Goal: Information Seeking & Learning: Find specific fact

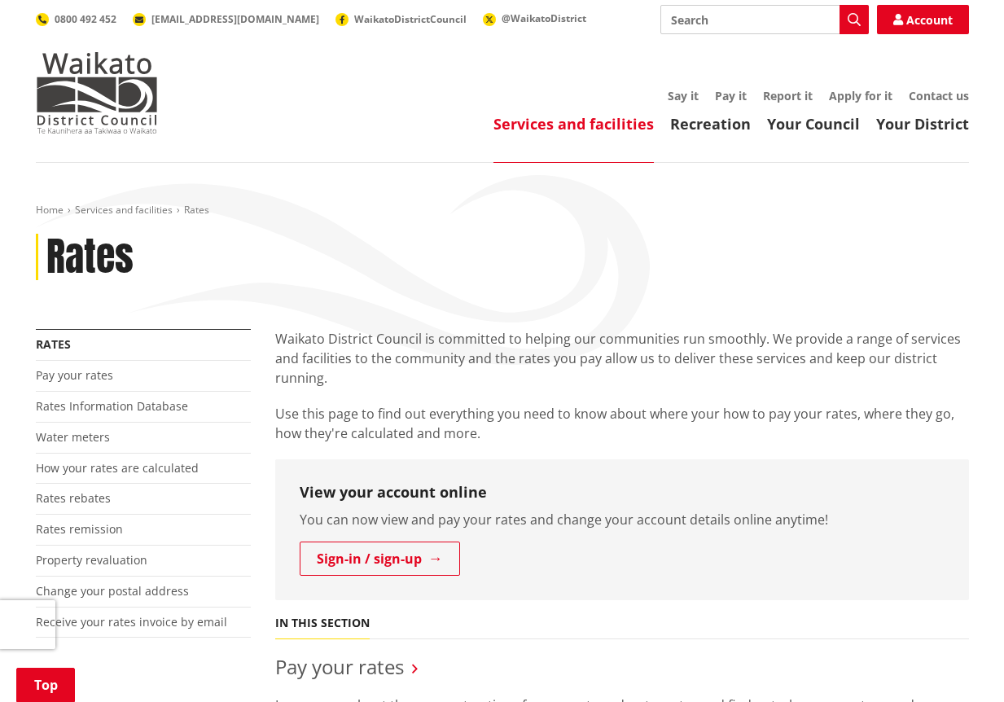
scroll to position [344, 0]
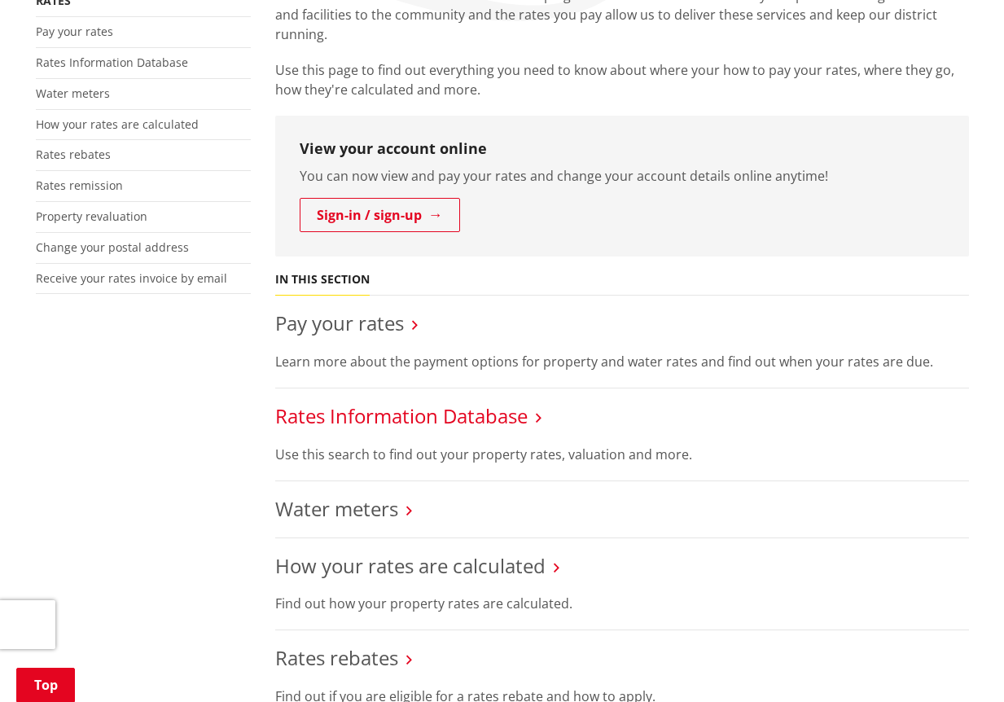
click at [307, 419] on link "Rates Information Database" at bounding box center [401, 415] width 253 height 27
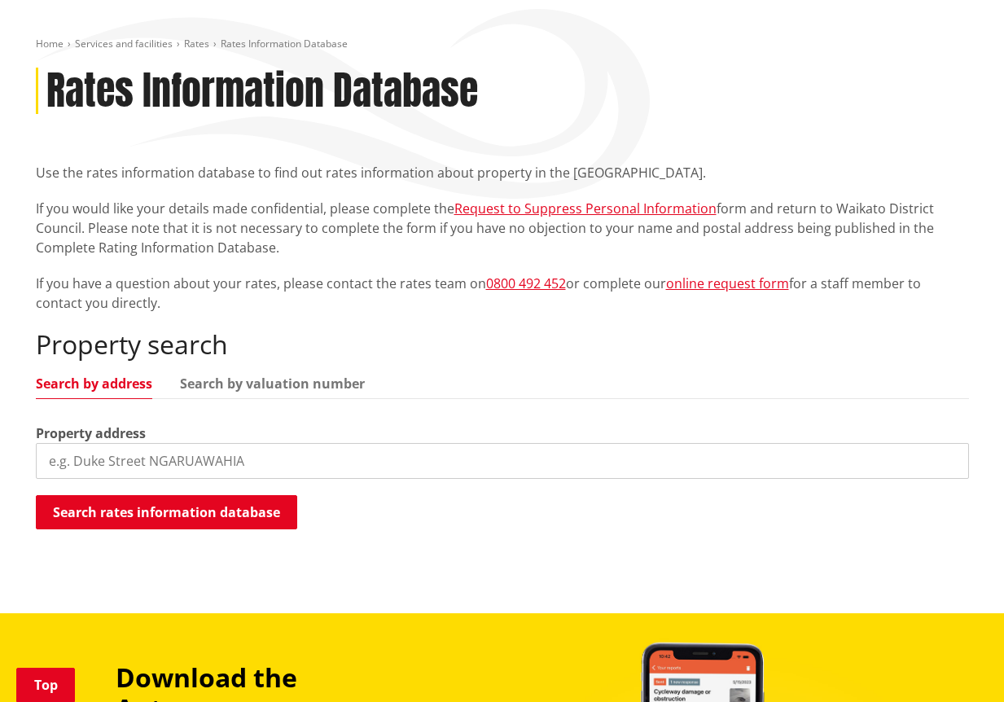
scroll to position [291, 0]
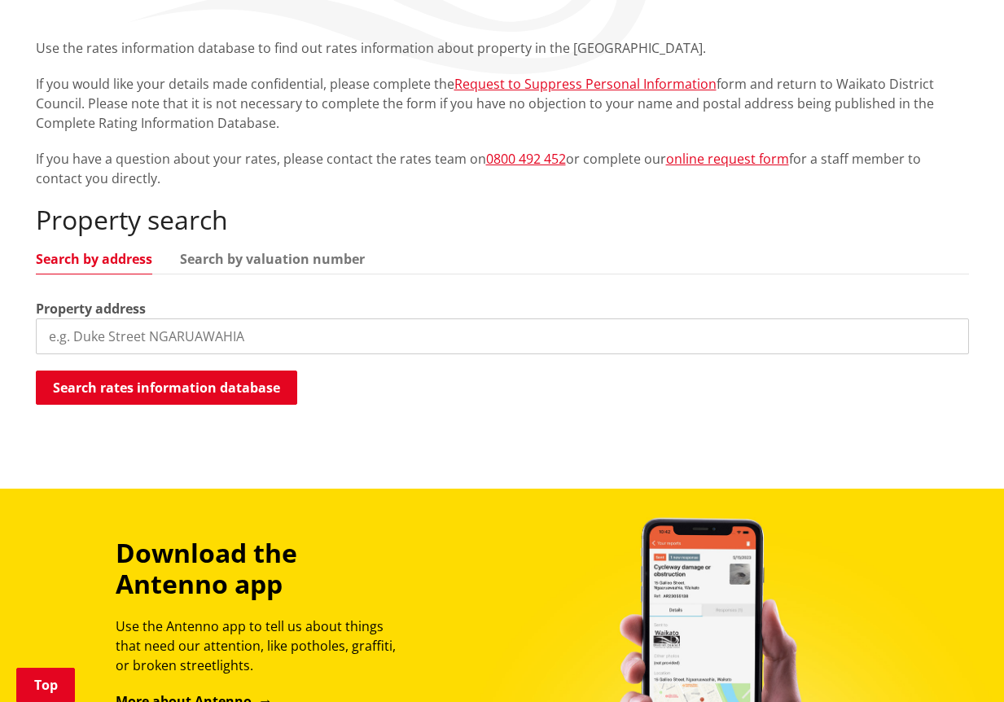
click at [121, 330] on input "search" at bounding box center [503, 337] width 934 height 36
paste input "36 East Parkdale Street, Tokoroa, South Waikato Distric"
drag, startPoint x: 406, startPoint y: 332, endPoint x: 190, endPoint y: 317, distance: 217.2
click at [190, 317] on div "Property address 36 East Parkdale Street, Tokoroa, South Waikato Distric" at bounding box center [503, 326] width 934 height 55
type input "3"
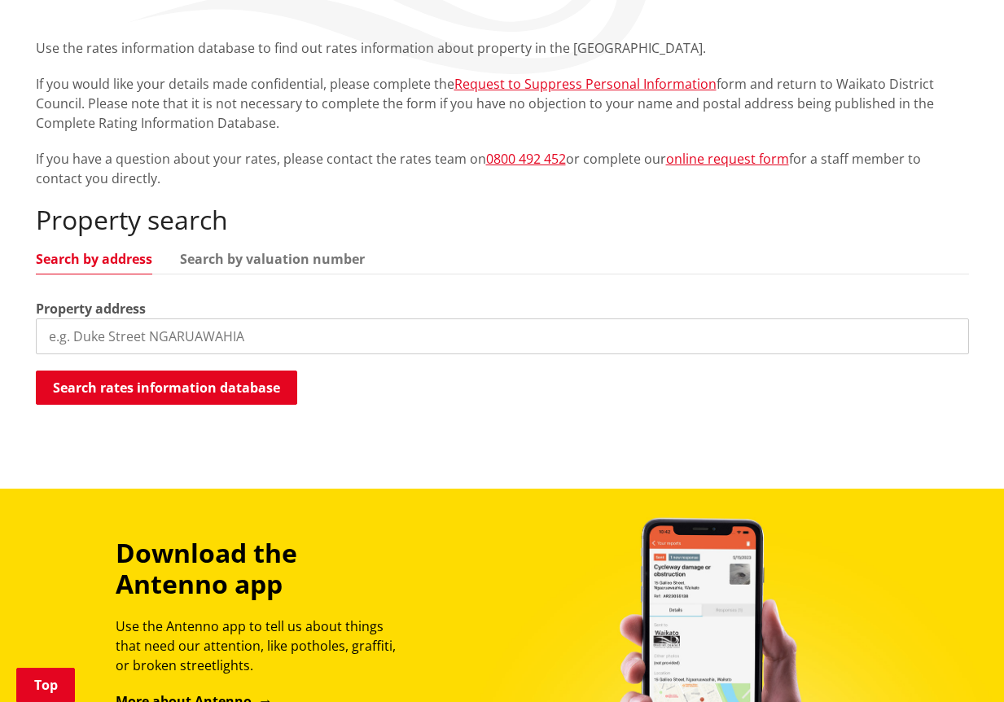
paste input "36 East Parkdale Street, Tokoroa, South Waikato Distric"
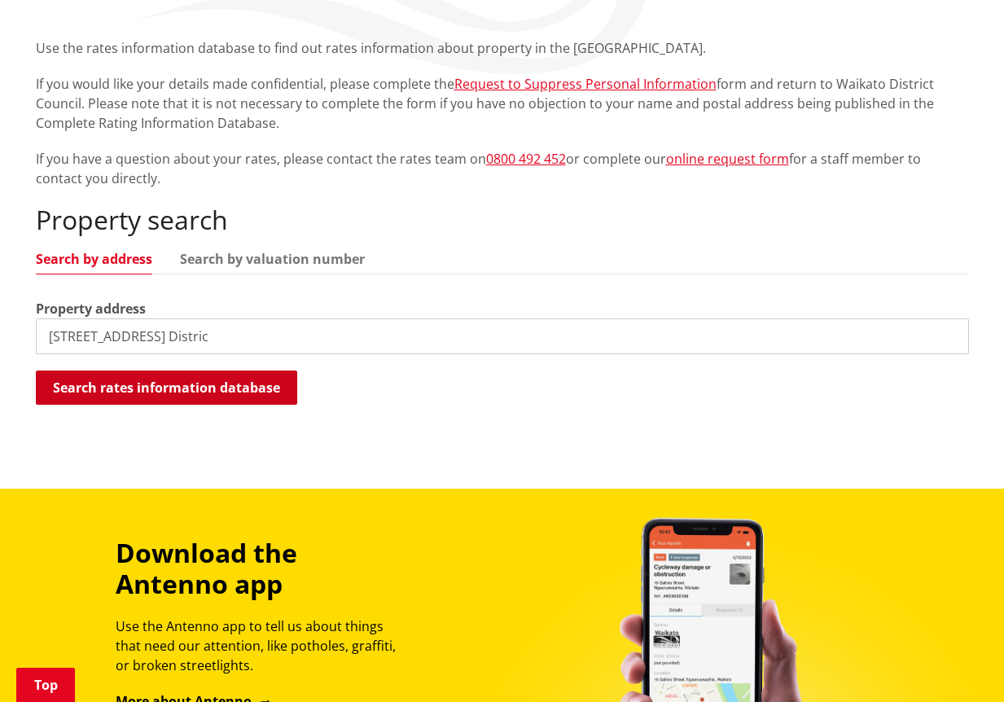
click at [175, 385] on button "Search rates information database" at bounding box center [166, 388] width 261 height 34
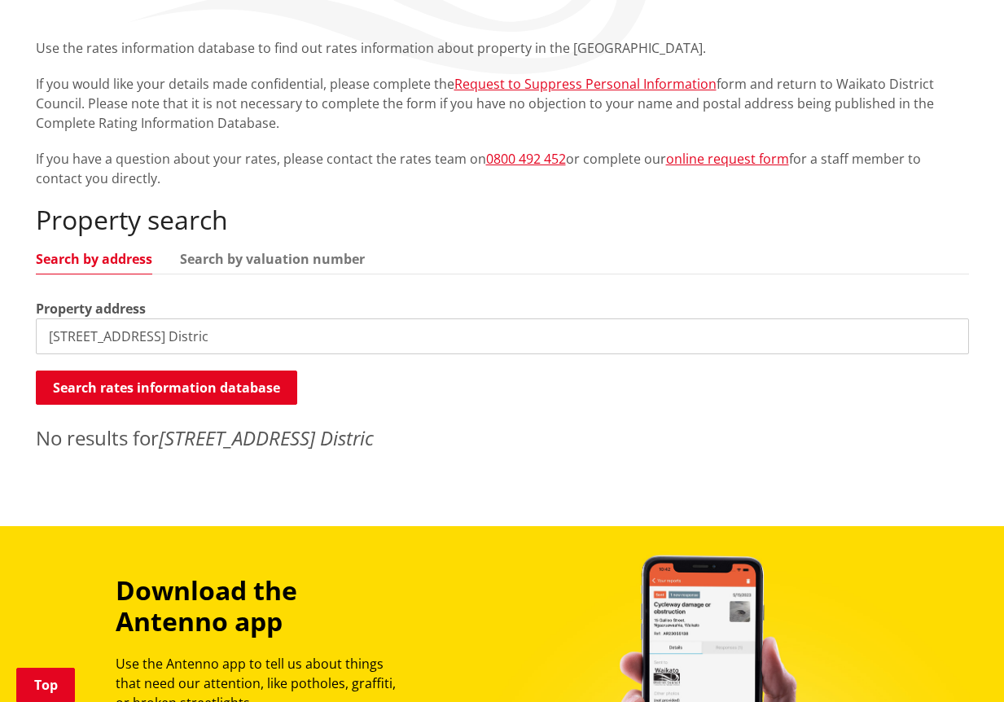
drag, startPoint x: 396, startPoint y: 333, endPoint x: 191, endPoint y: 341, distance: 205.4
click at [191, 341] on input "36 East Parkdale Street, Tokoroa, South Waikato Distric" at bounding box center [503, 337] width 934 height 36
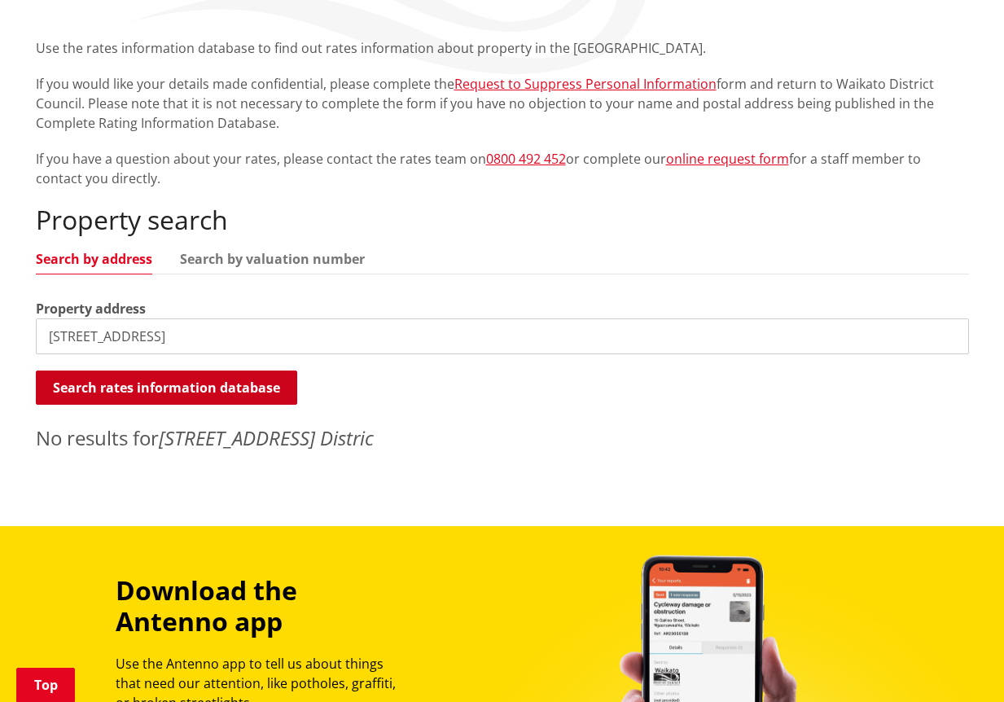
click at [172, 390] on button "Search rates information database" at bounding box center [166, 388] width 261 height 34
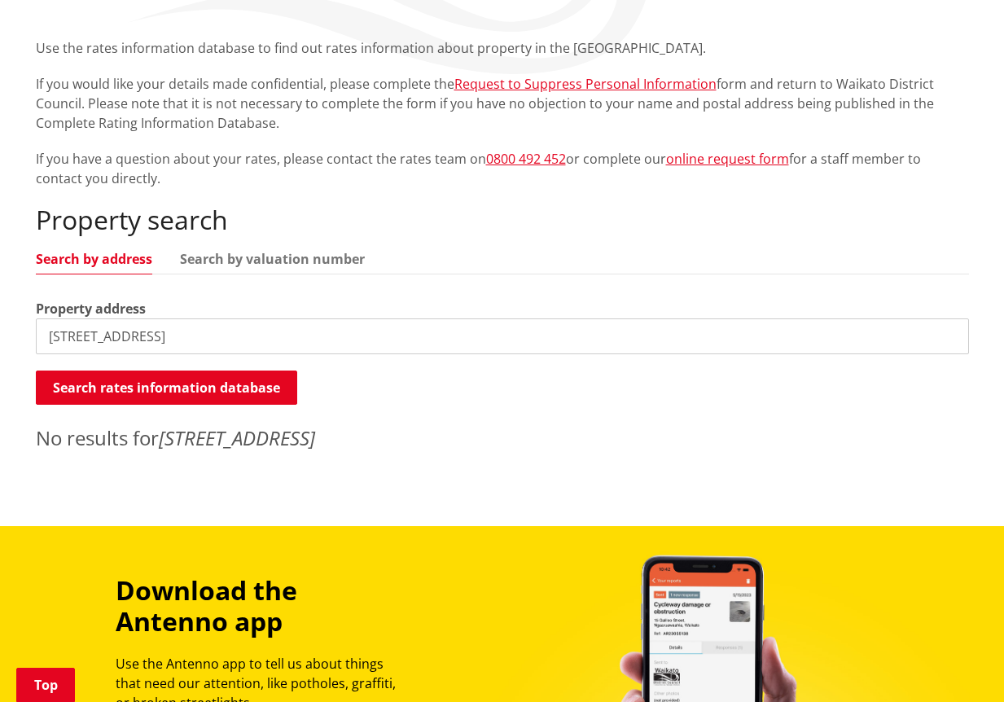
drag, startPoint x: 200, startPoint y: 340, endPoint x: 99, endPoint y: 345, distance: 102.0
click at [99, 345] on input "36 East Parkdale Street" at bounding box center [503, 337] width 934 height 36
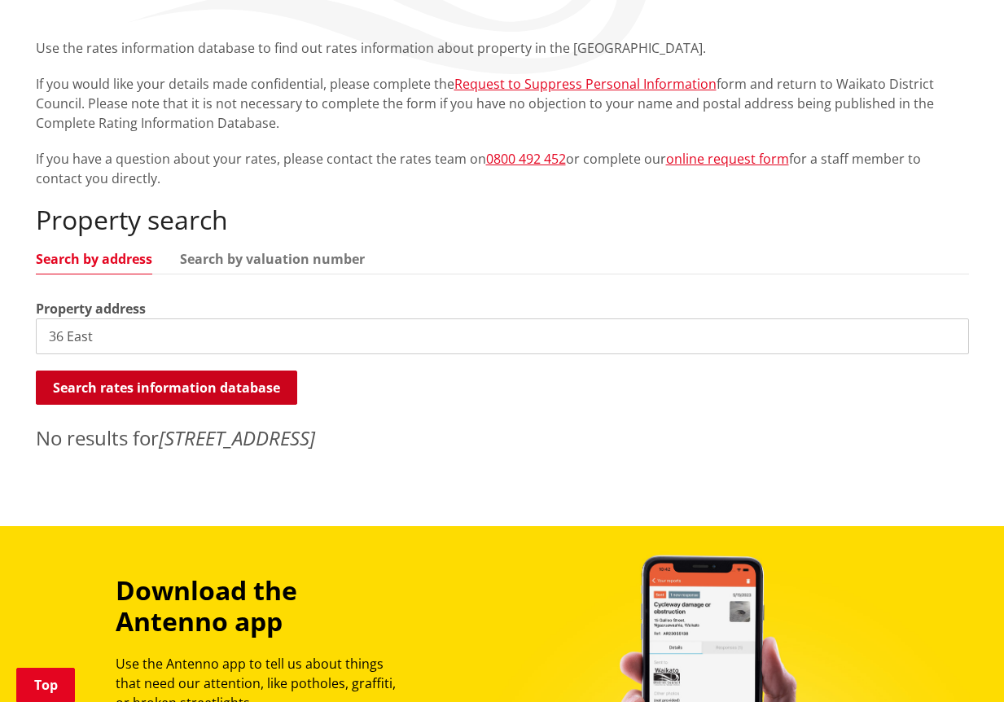
click at [99, 389] on button "Search rates information database" at bounding box center [166, 388] width 261 height 34
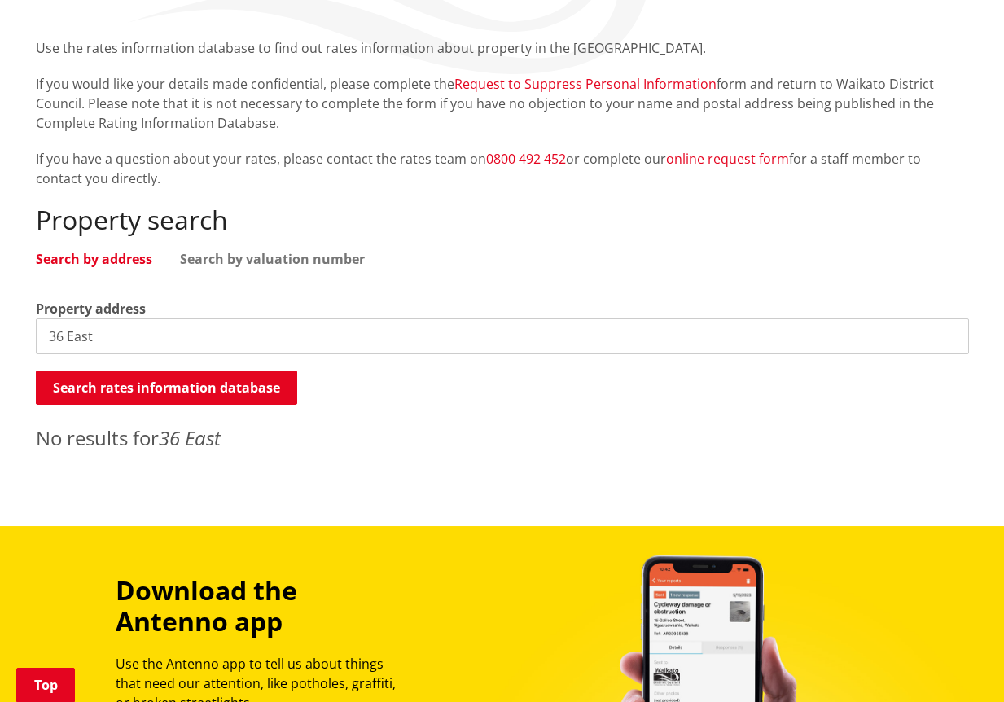
drag, startPoint x: 120, startPoint y: 344, endPoint x: -65, endPoint y: 370, distance: 186.7
click at [0, 370] on html "Skip to content Toggle search Toggle navigation Services and facilities Recreat…" at bounding box center [502, 477] width 1004 height 1536
click at [153, 343] on input "36 east" at bounding box center [503, 337] width 934 height 36
type input "36 east parkdale"
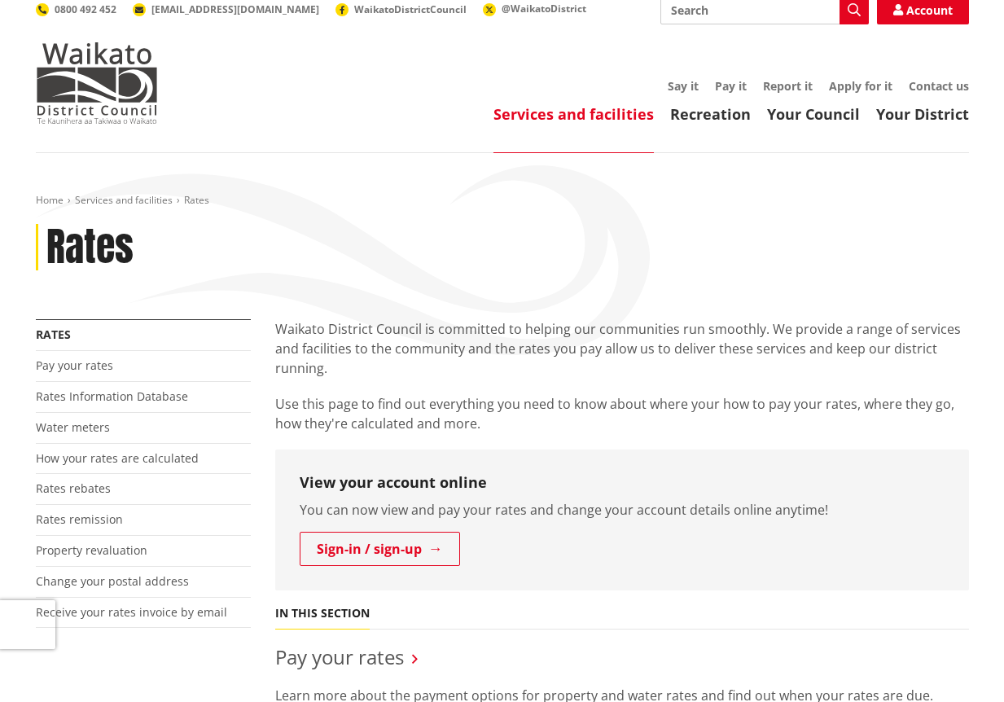
scroll to position [8, 0]
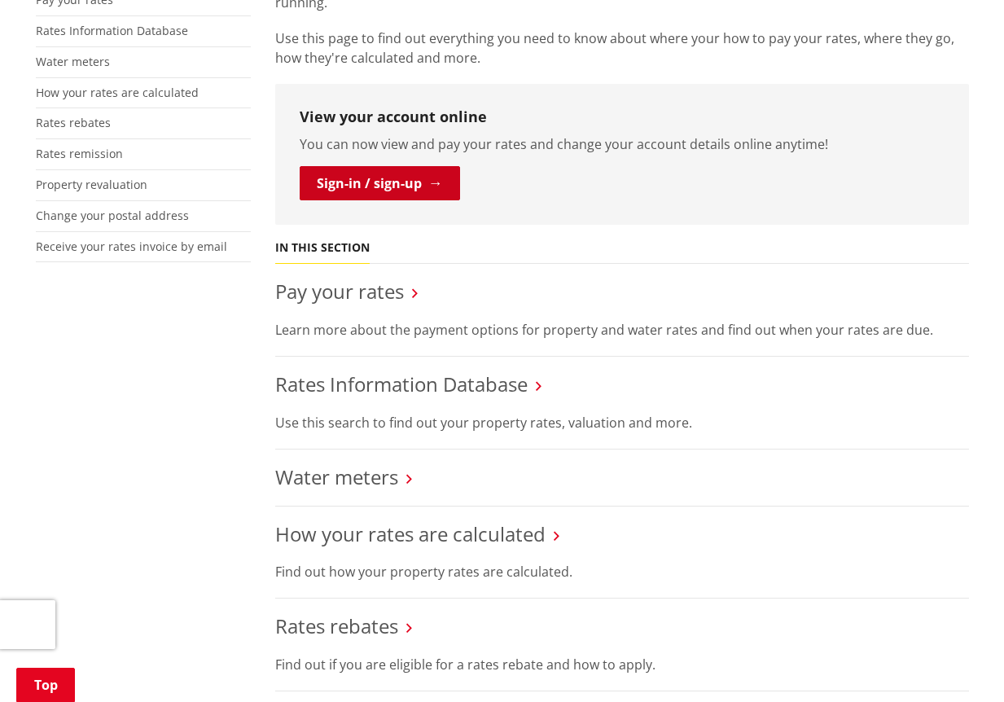
scroll to position [382, 0]
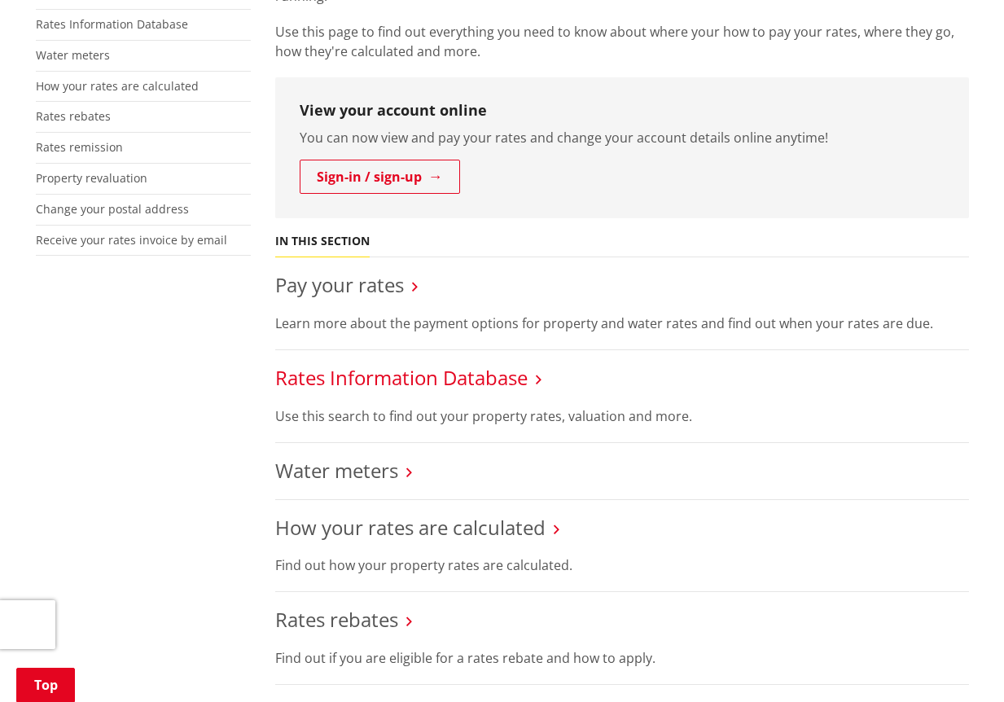
click at [343, 377] on link "Rates Information Database" at bounding box center [401, 377] width 253 height 27
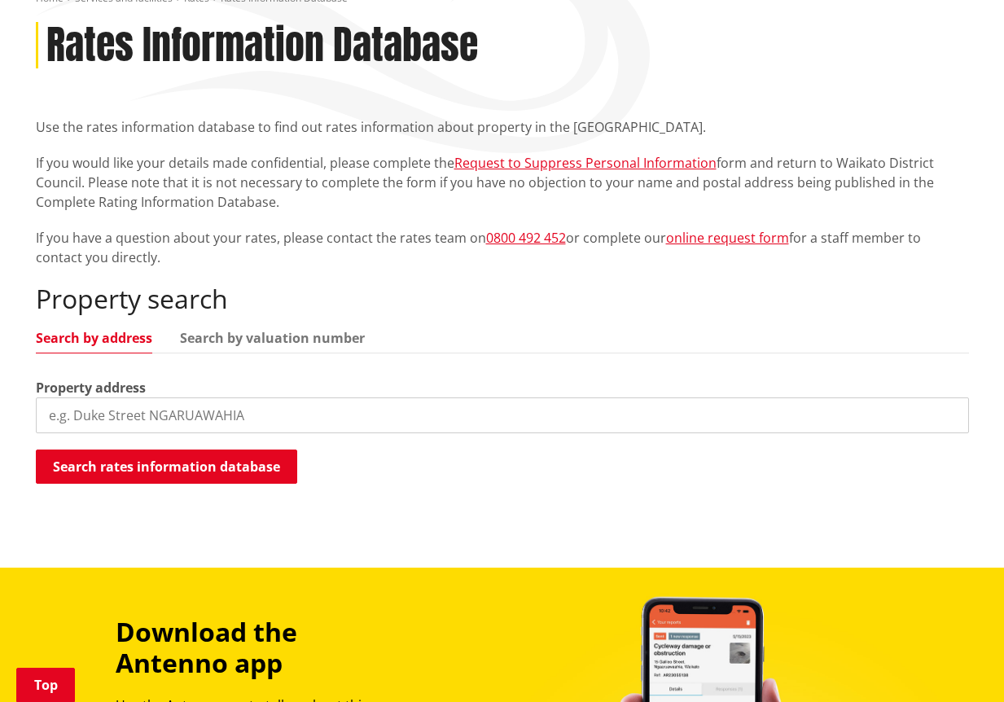
scroll to position [216, 0]
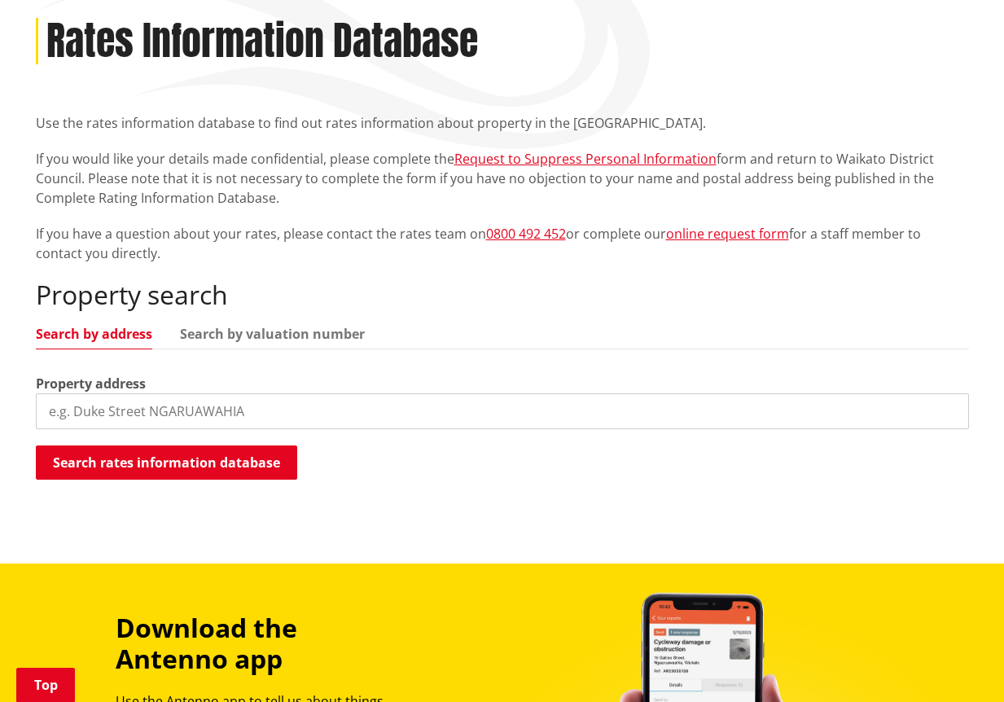
click at [93, 415] on input "search" at bounding box center [503, 411] width 934 height 36
type input "[STREET_ADDRESS]"
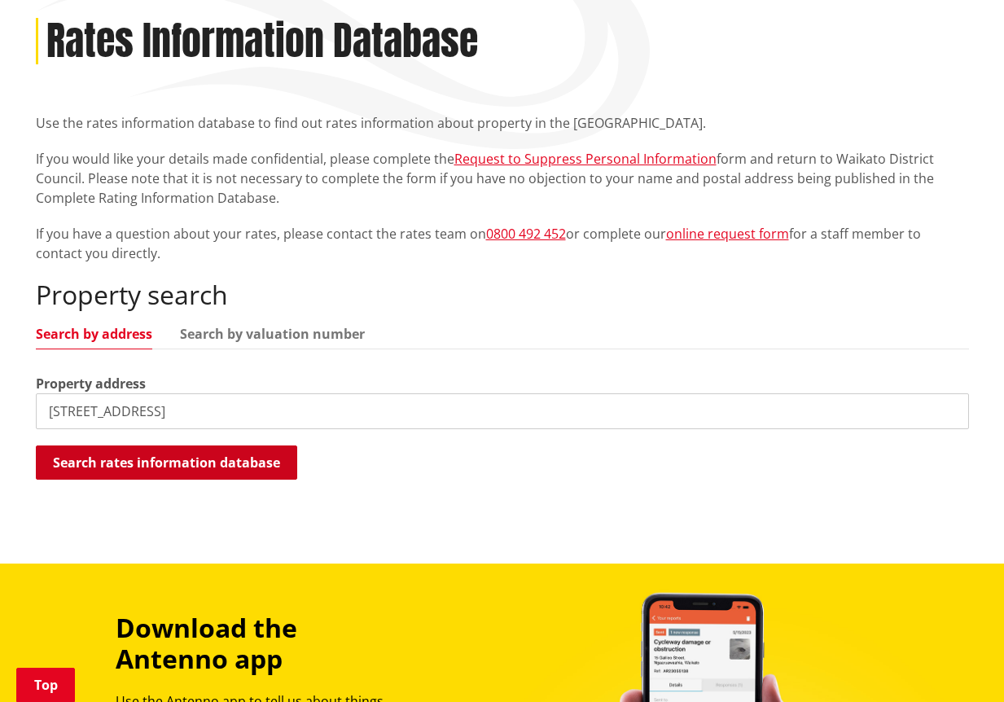
click at [217, 463] on button "Search rates information database" at bounding box center [166, 463] width 261 height 34
